Goal: Complete application form

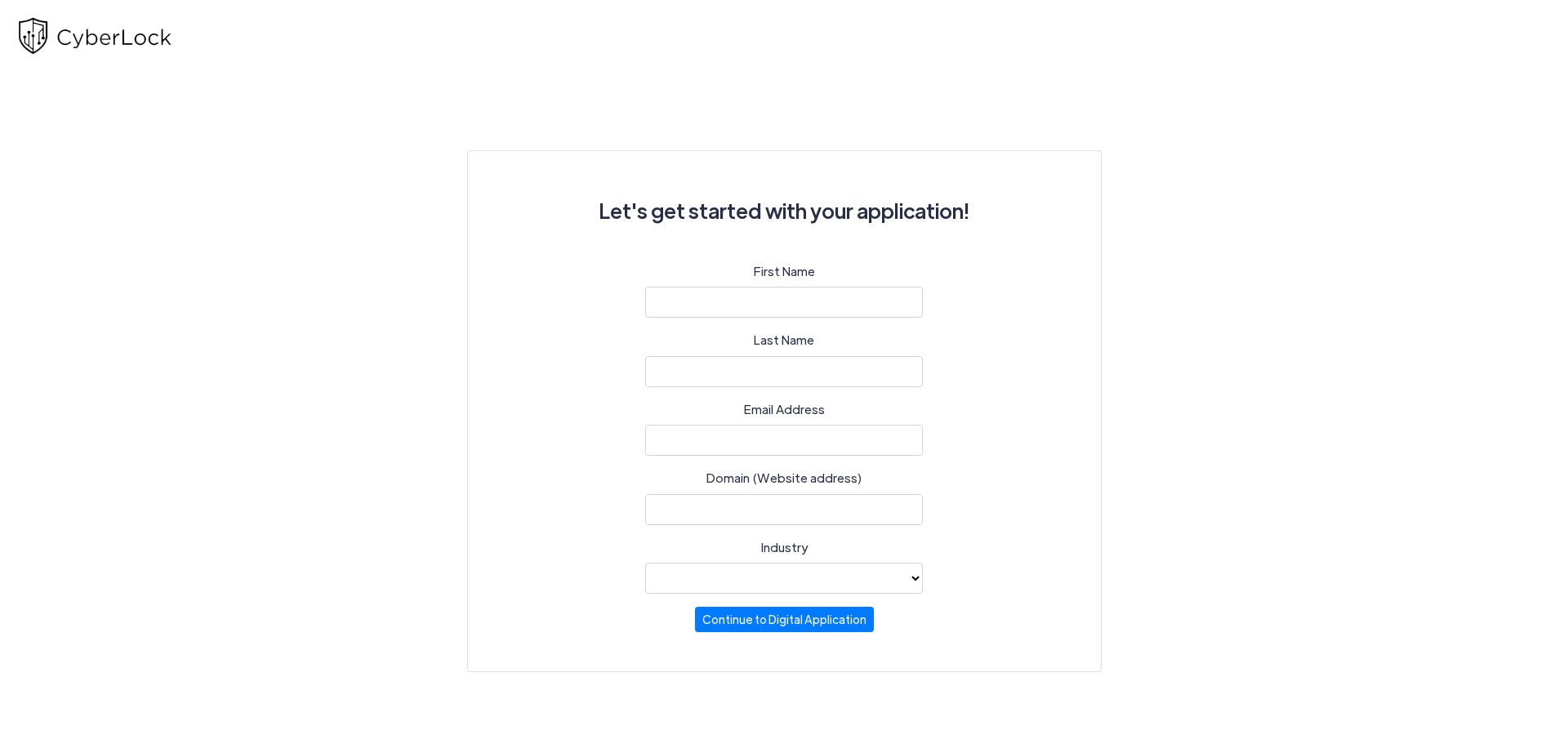
click at [801, 580] on select "Automotive Healthcare Legal Other industry not noted Professional Services (e.g…" at bounding box center [784, 578] width 278 height 31
select select "37"
click at [645, 562] on select "Automotive Healthcare Legal Other industry not noted Professional Services (e.g…" at bounding box center [784, 578] width 278 height 31
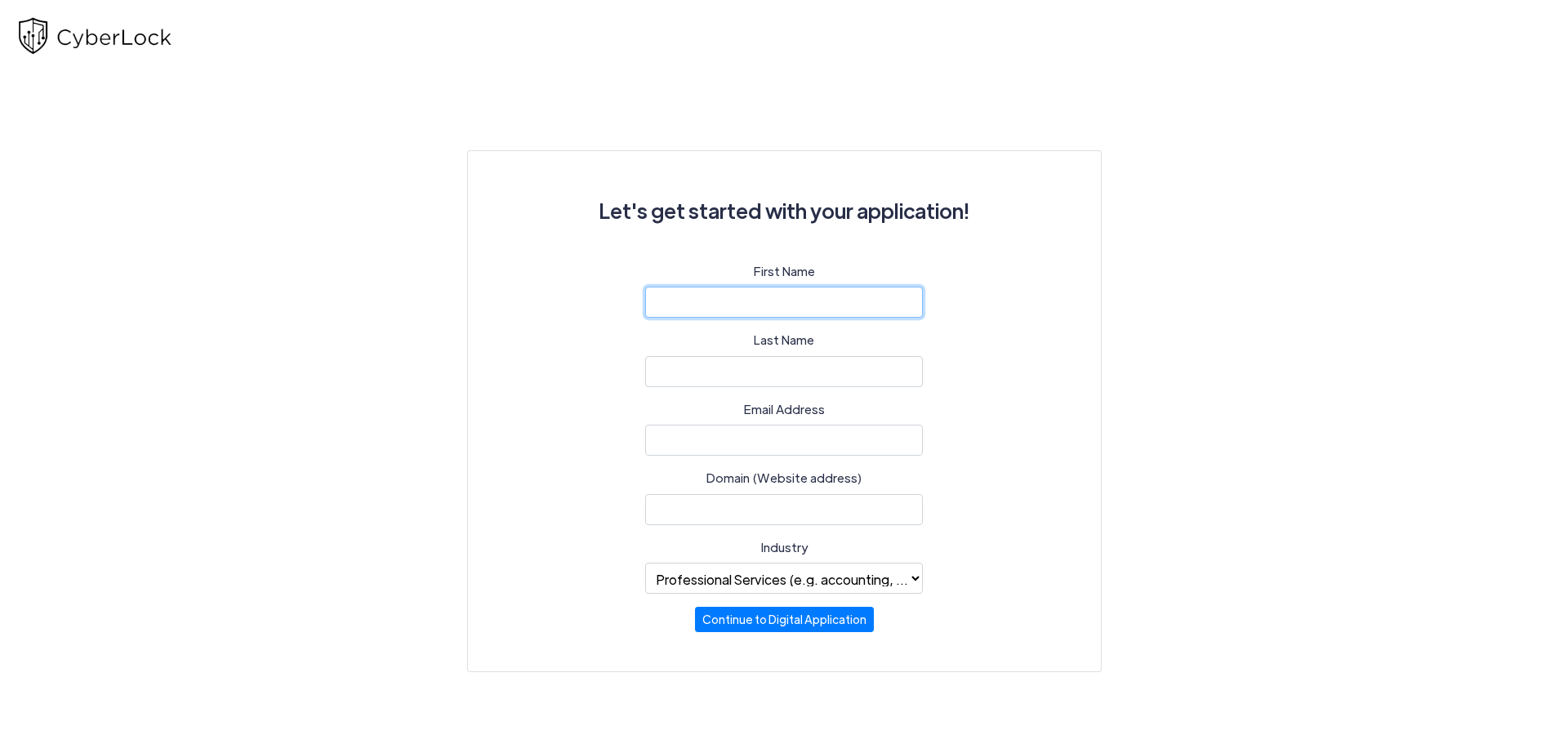
click at [771, 308] on input "text" at bounding box center [784, 302] width 278 height 31
type input "[PERSON_NAME]"
click at [770, 375] on input "text" at bounding box center [784, 371] width 278 height 31
type input "Soulsby"
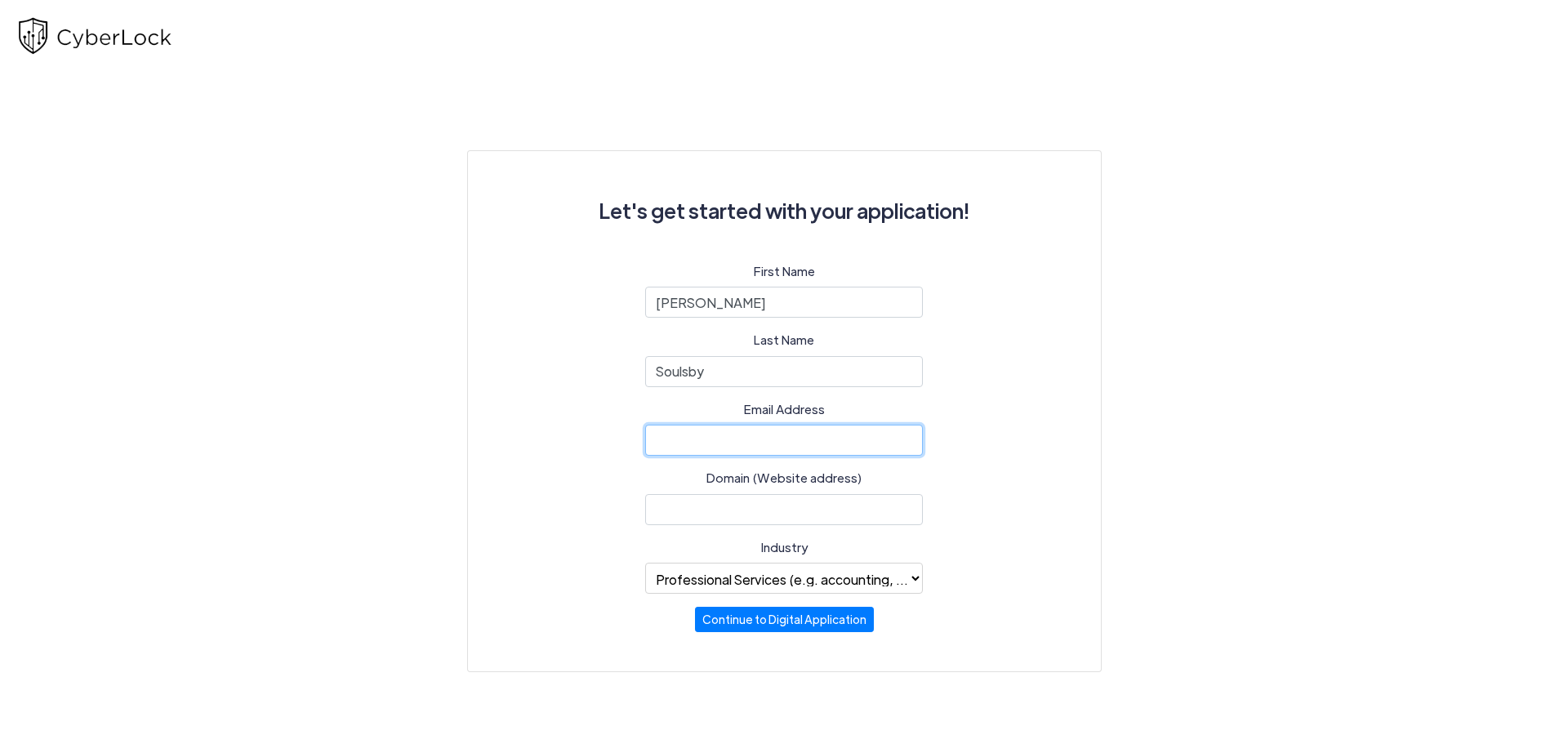
click at [740, 437] on input "email" at bounding box center [784, 440] width 278 height 31
type input "[PERSON_NAME][EMAIL_ADDRESS][DOMAIN_NAME]"
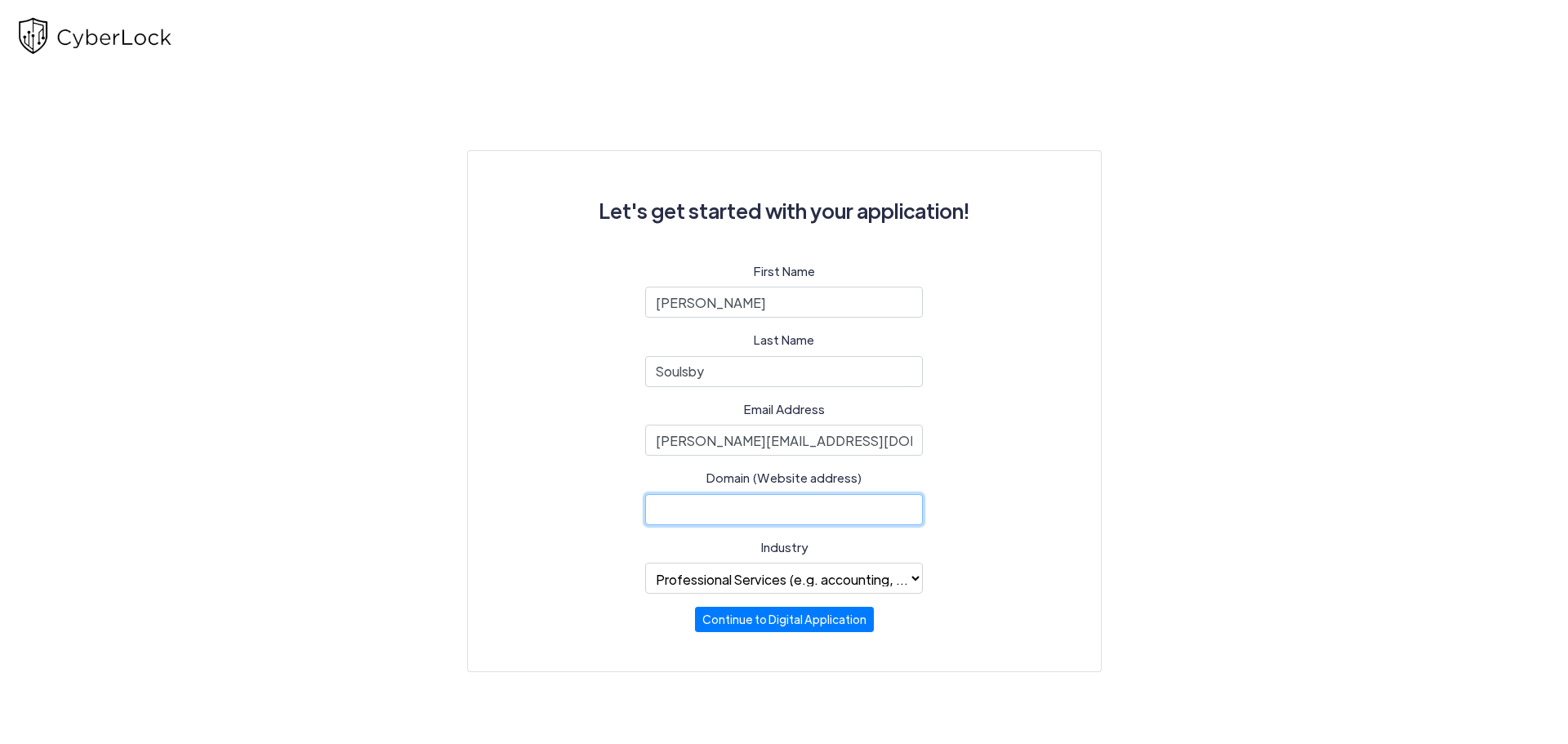
click at [730, 505] on input "text" at bounding box center [784, 509] width 278 height 31
type input "[DOMAIN_NAME]"
drag, startPoint x: 861, startPoint y: 509, endPoint x: 987, endPoint y: 514, distance: 126.1
click at [975, 511] on div "First Name [PERSON_NAME] Last Name [PERSON_NAME] Email Address [PERSON_NAME][EM…" at bounding box center [784, 447] width 554 height 371
click at [1062, 508] on div "Let's get started with your application! First Name [PERSON_NAME] Last Name [PE…" at bounding box center [784, 412] width 587 height 474
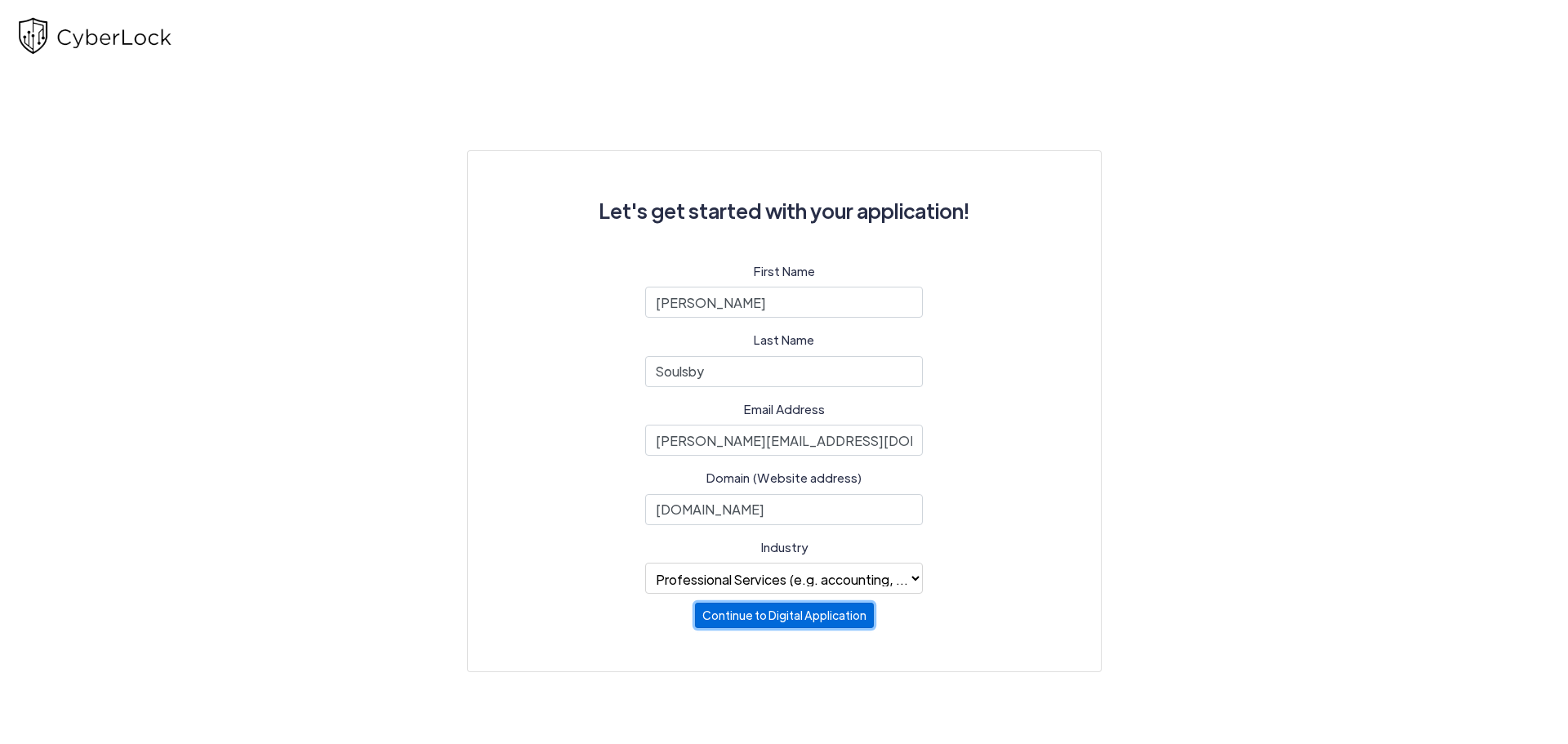
click at [771, 621] on button "Continue to Digital Application" at bounding box center [784, 616] width 179 height 25
